Goal: Find specific page/section: Find specific page/section

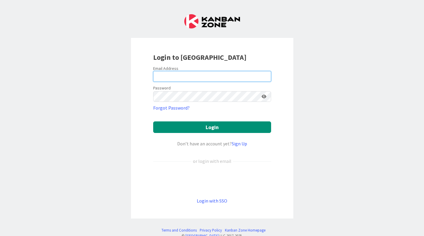
click at [172, 79] on input "email" at bounding box center [212, 76] width 118 height 11
type input "[EMAIL_ADDRESS][DOMAIN_NAME]"
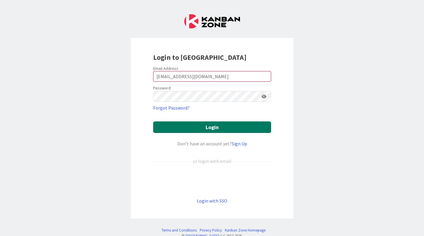
click at [202, 130] on button "Login" at bounding box center [212, 128] width 118 height 12
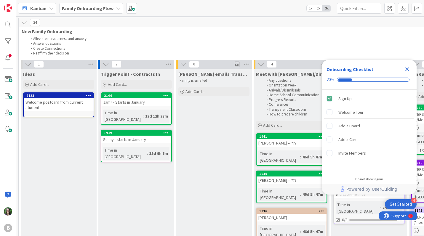
click at [91, 7] on b "Family Onboarding Flow" at bounding box center [88, 8] width 52 height 6
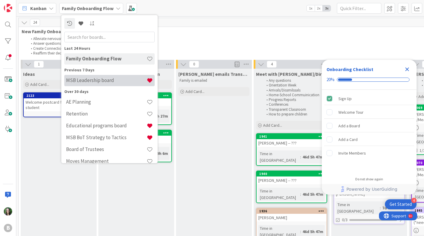
click at [96, 79] on h4 "MSB Leadership board" at bounding box center [106, 80] width 81 height 6
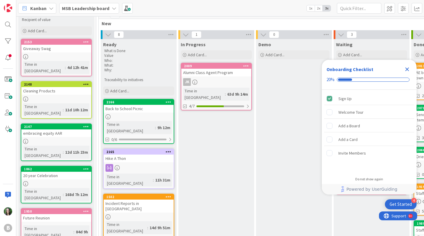
click at [407, 68] on icon "Close Checklist" at bounding box center [407, 69] width 7 height 7
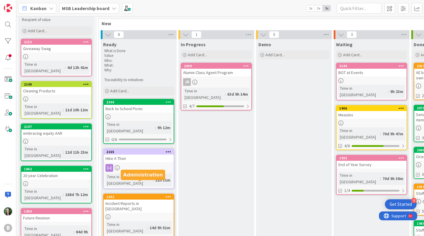
click at [145, 195] on div "1502" at bounding box center [139, 197] width 67 height 4
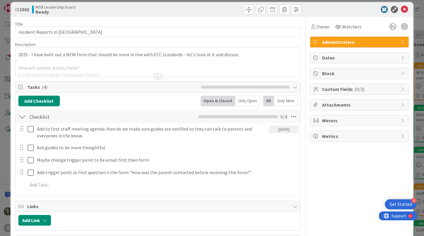
scroll to position [9, 0]
